Goal: Navigation & Orientation: Understand site structure

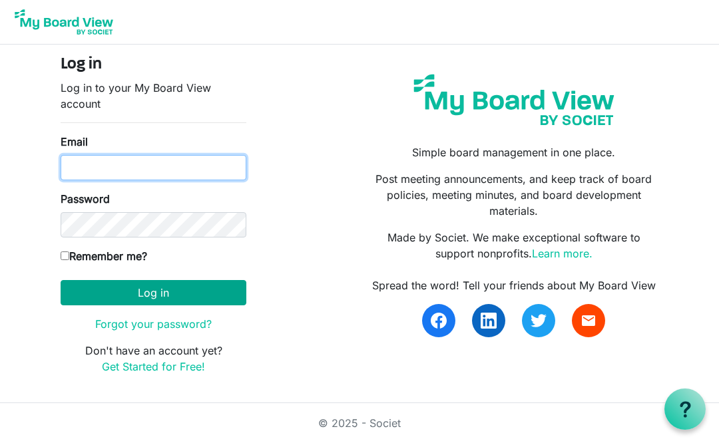
type input "patty@apcbham.org"
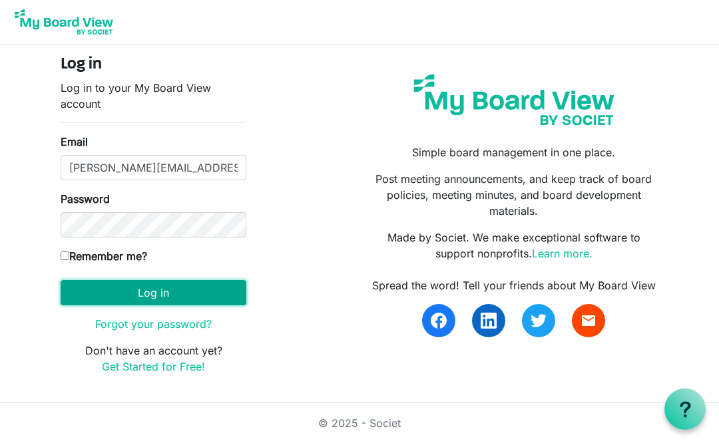
click at [146, 290] on button "Log in" at bounding box center [154, 292] width 186 height 25
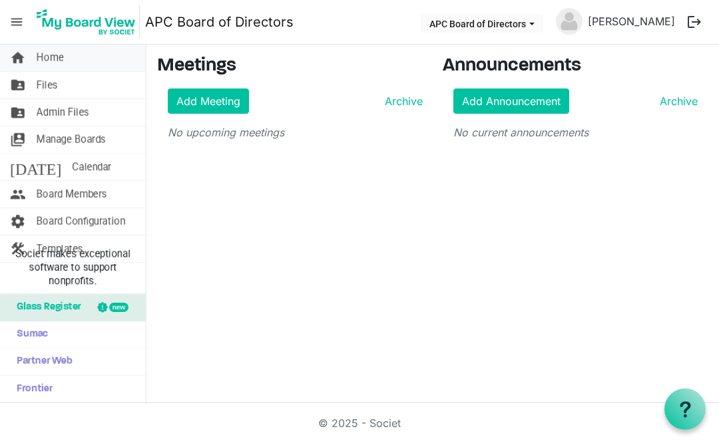
click at [50, 57] on span "Home" at bounding box center [50, 58] width 27 height 27
click at [57, 61] on span "Home" at bounding box center [50, 58] width 27 height 27
click at [52, 82] on span "Files" at bounding box center [47, 85] width 21 height 27
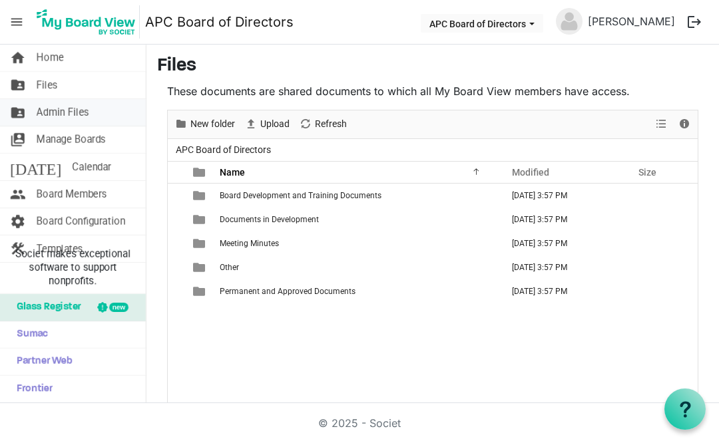
click at [57, 113] on span "Admin Files" at bounding box center [63, 112] width 53 height 27
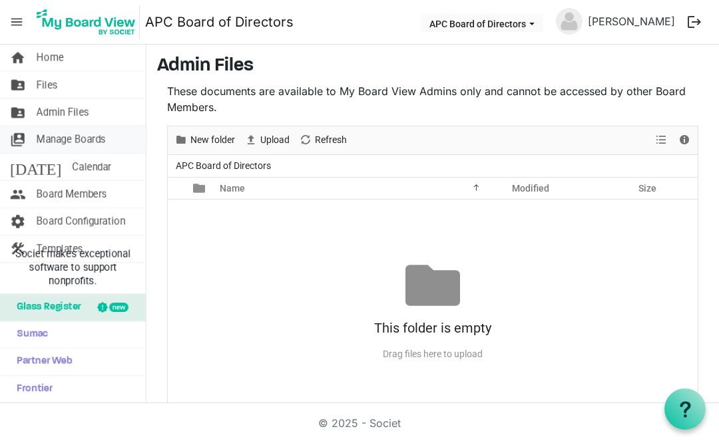
click at [53, 139] on span "Manage Boards" at bounding box center [71, 140] width 69 height 27
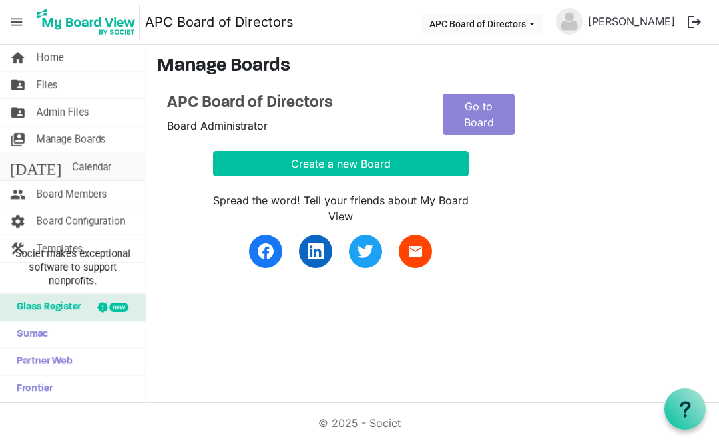
click at [72, 168] on span "Calendar" at bounding box center [91, 167] width 39 height 27
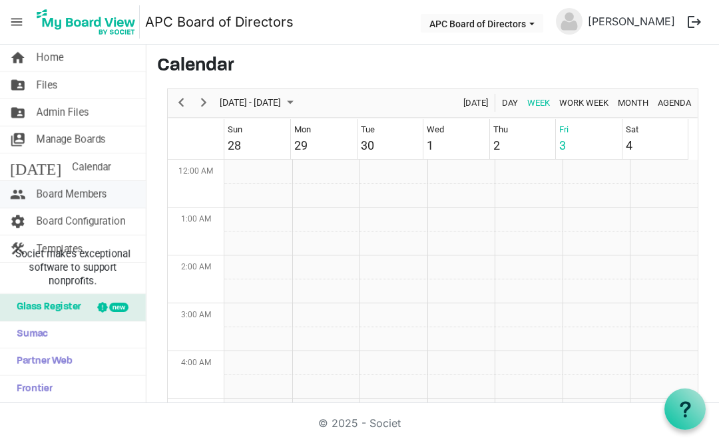
scroll to position [431, 0]
click at [91, 188] on span "Board Members" at bounding box center [72, 194] width 71 height 27
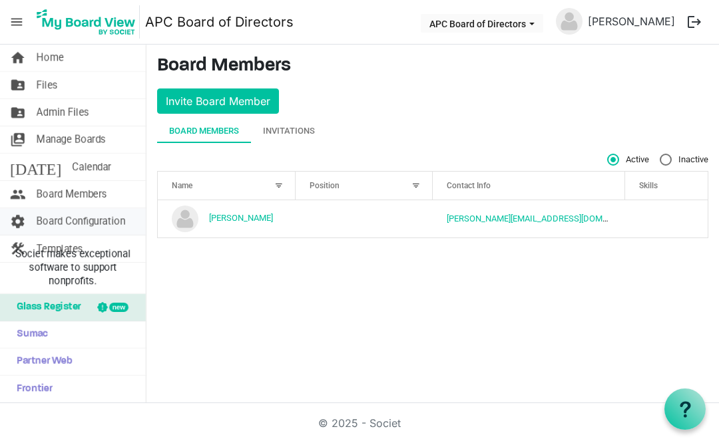
click at [86, 228] on span "Board Configuration" at bounding box center [81, 221] width 89 height 27
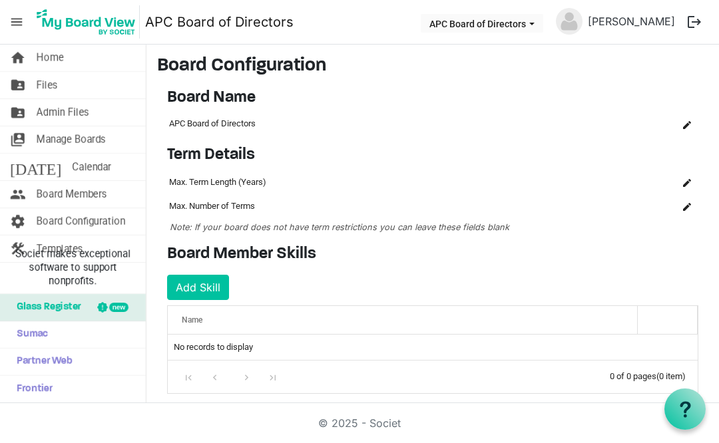
click at [18, 21] on span "menu" at bounding box center [16, 21] width 25 height 25
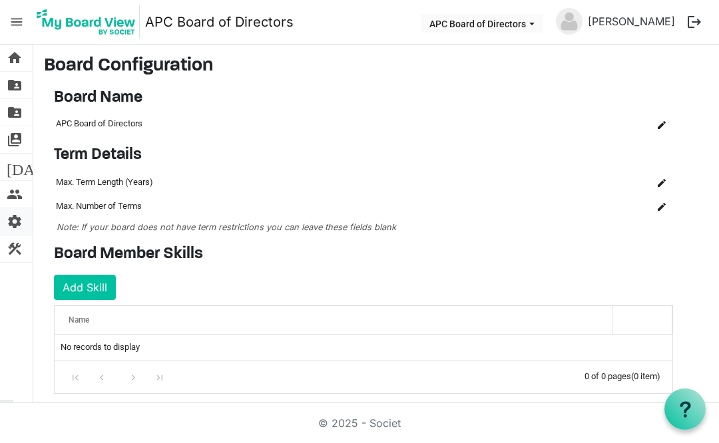
click at [15, 224] on span "settings" at bounding box center [15, 221] width 16 height 27
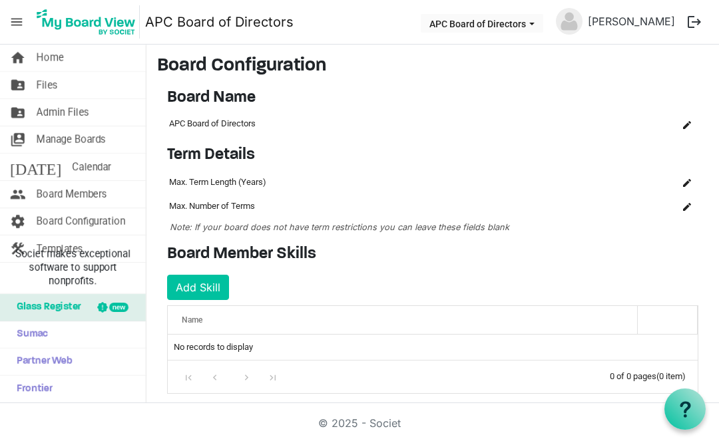
click at [17, 23] on span "menu" at bounding box center [16, 21] width 25 height 25
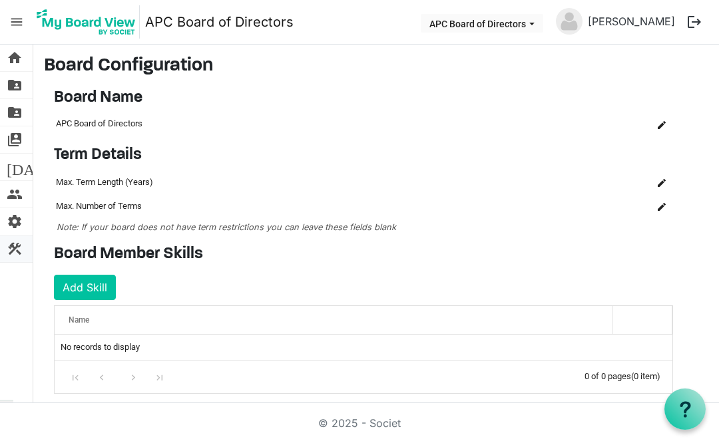
click at [18, 246] on span "construction" at bounding box center [15, 249] width 16 height 27
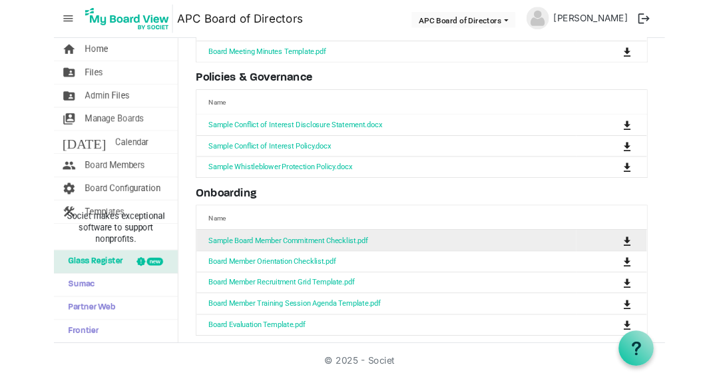
scroll to position [195, 0]
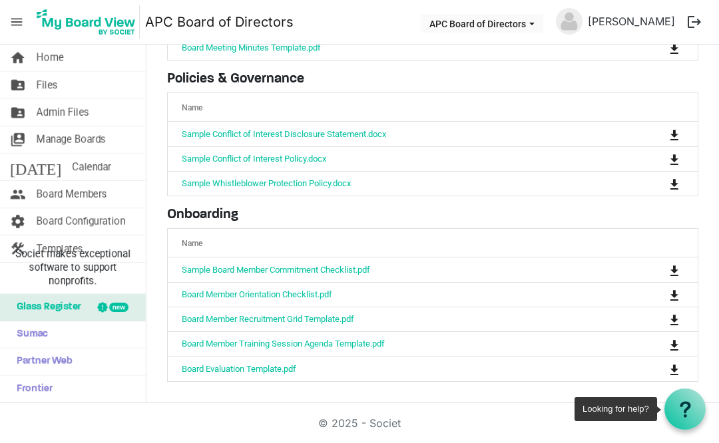
click at [680, 415] on icon at bounding box center [685, 409] width 17 height 17
